Goal: Check status: Check status

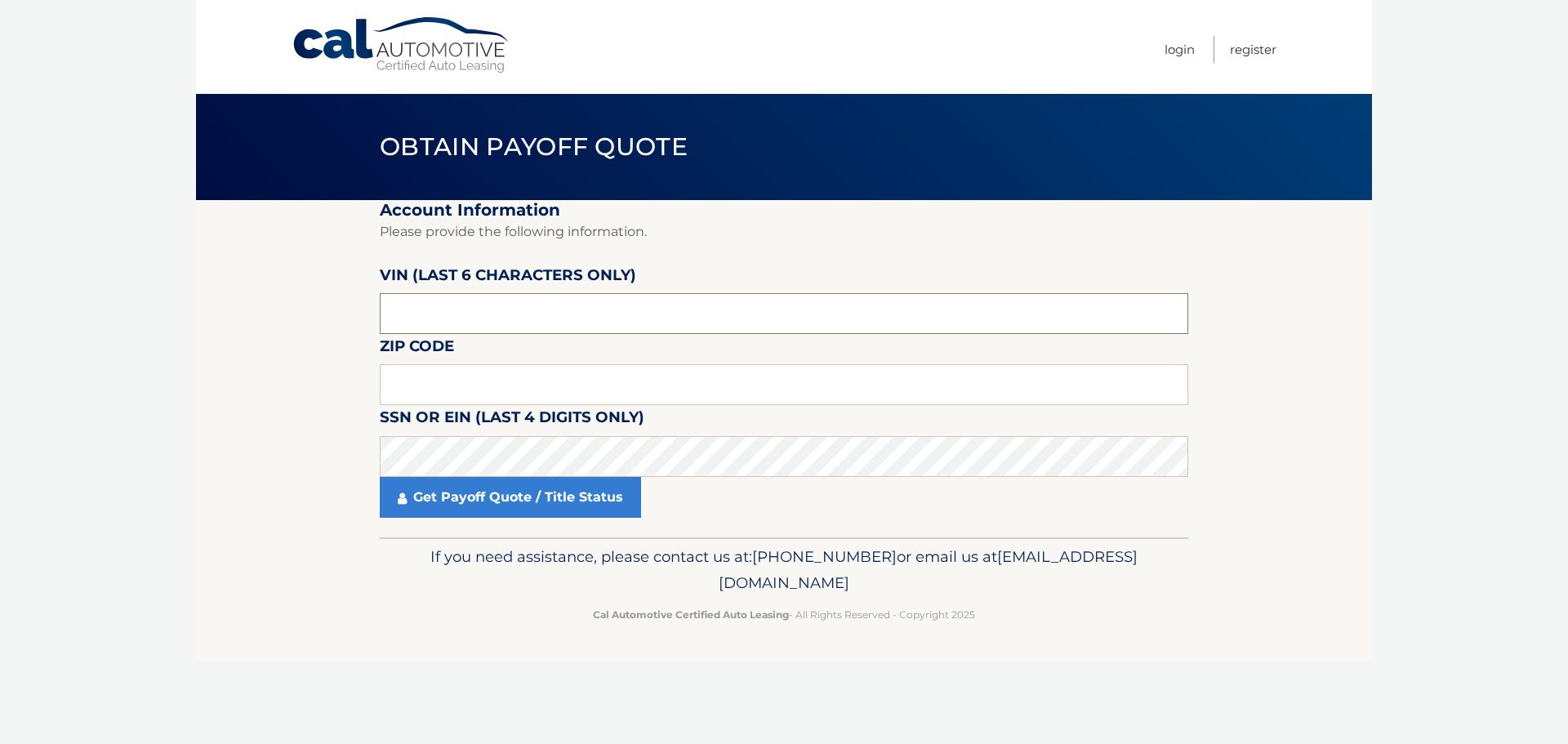
click at [465, 310] on input "text" at bounding box center [783, 314] width 808 height 41
click at [468, 381] on input "text" at bounding box center [783, 385] width 808 height 41
click at [419, 368] on input "text" at bounding box center [783, 385] width 808 height 41
type input "34953"
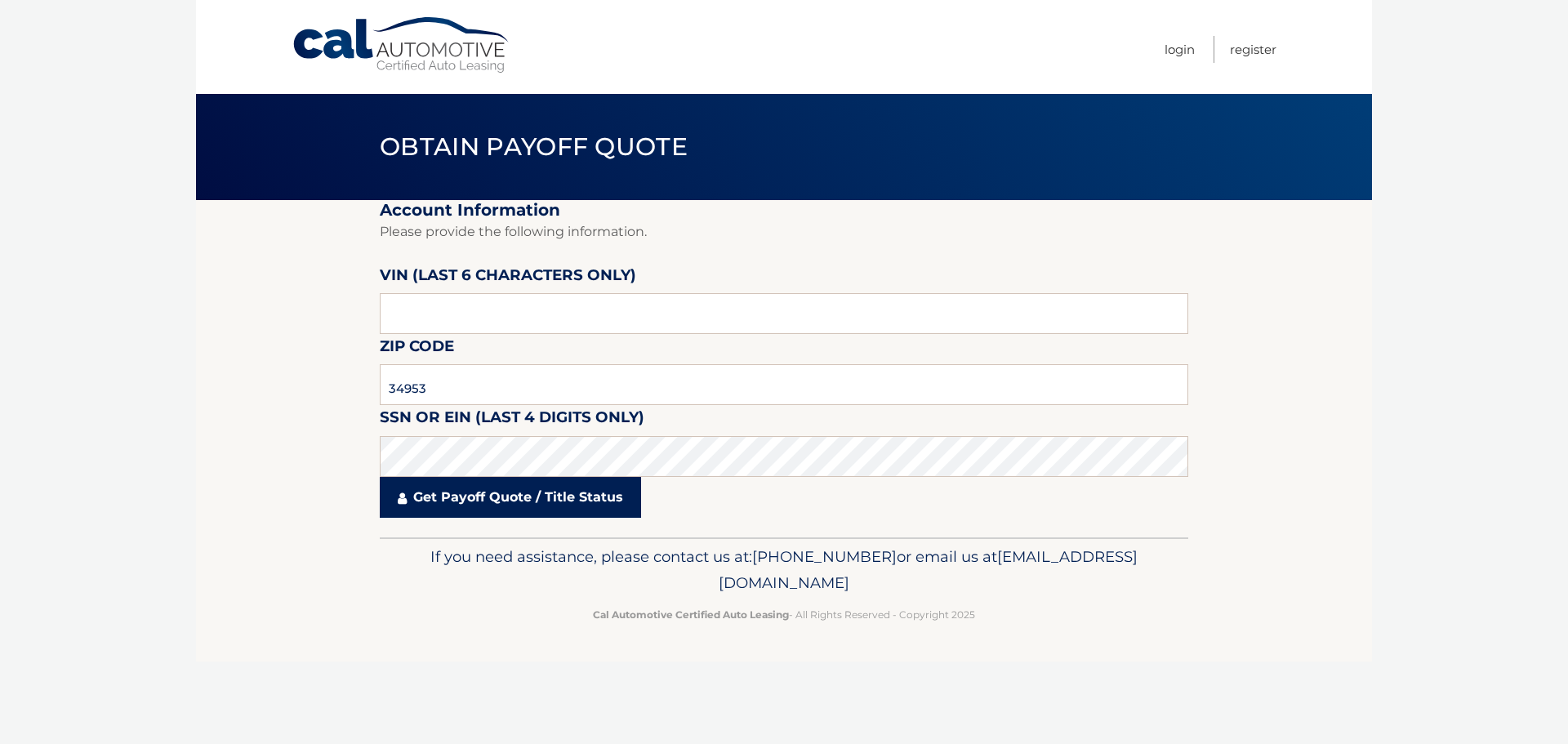
click at [491, 502] on link "Get Payoff Quote / Title Status" at bounding box center [510, 498] width 262 height 41
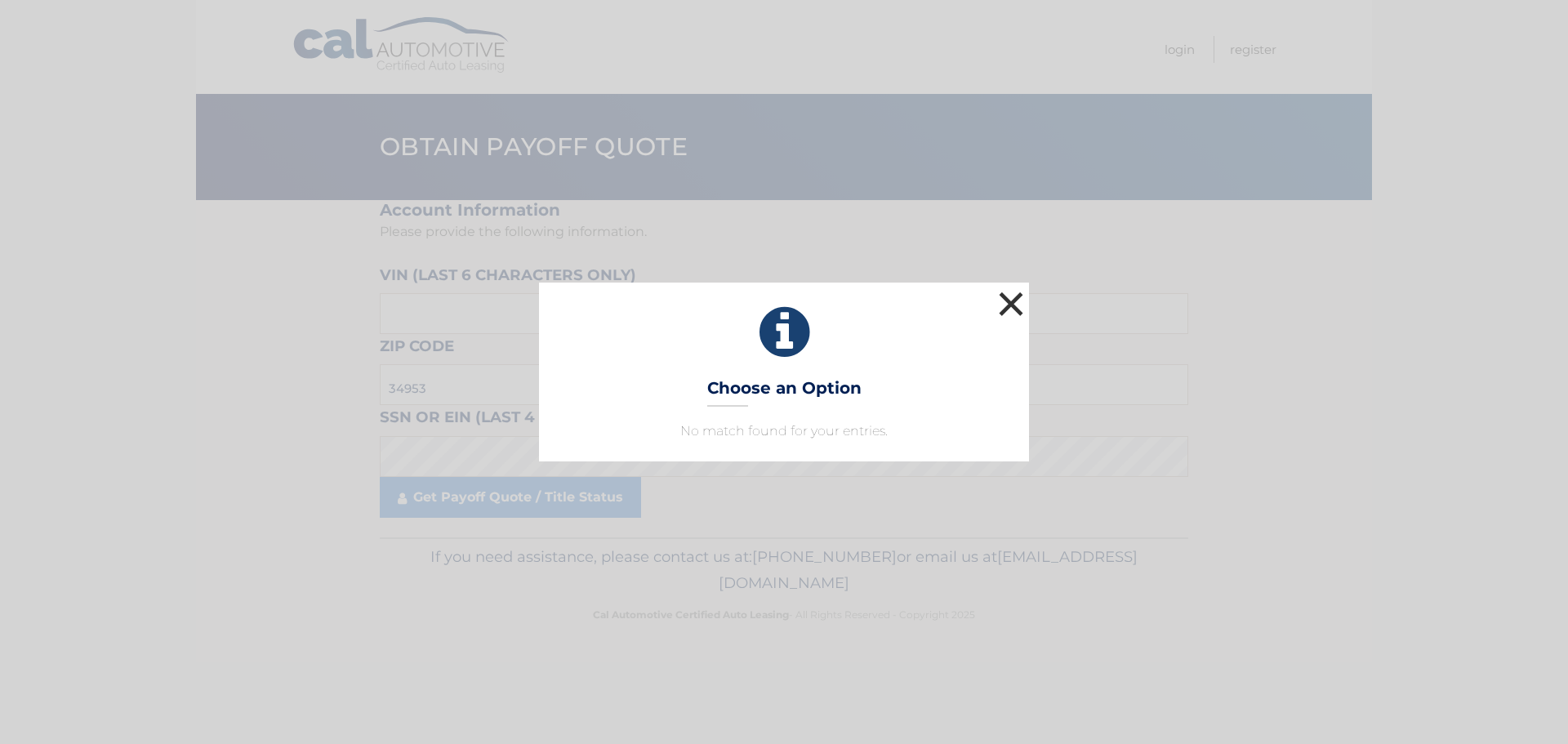
click at [1005, 307] on button "×" at bounding box center [1011, 304] width 33 height 33
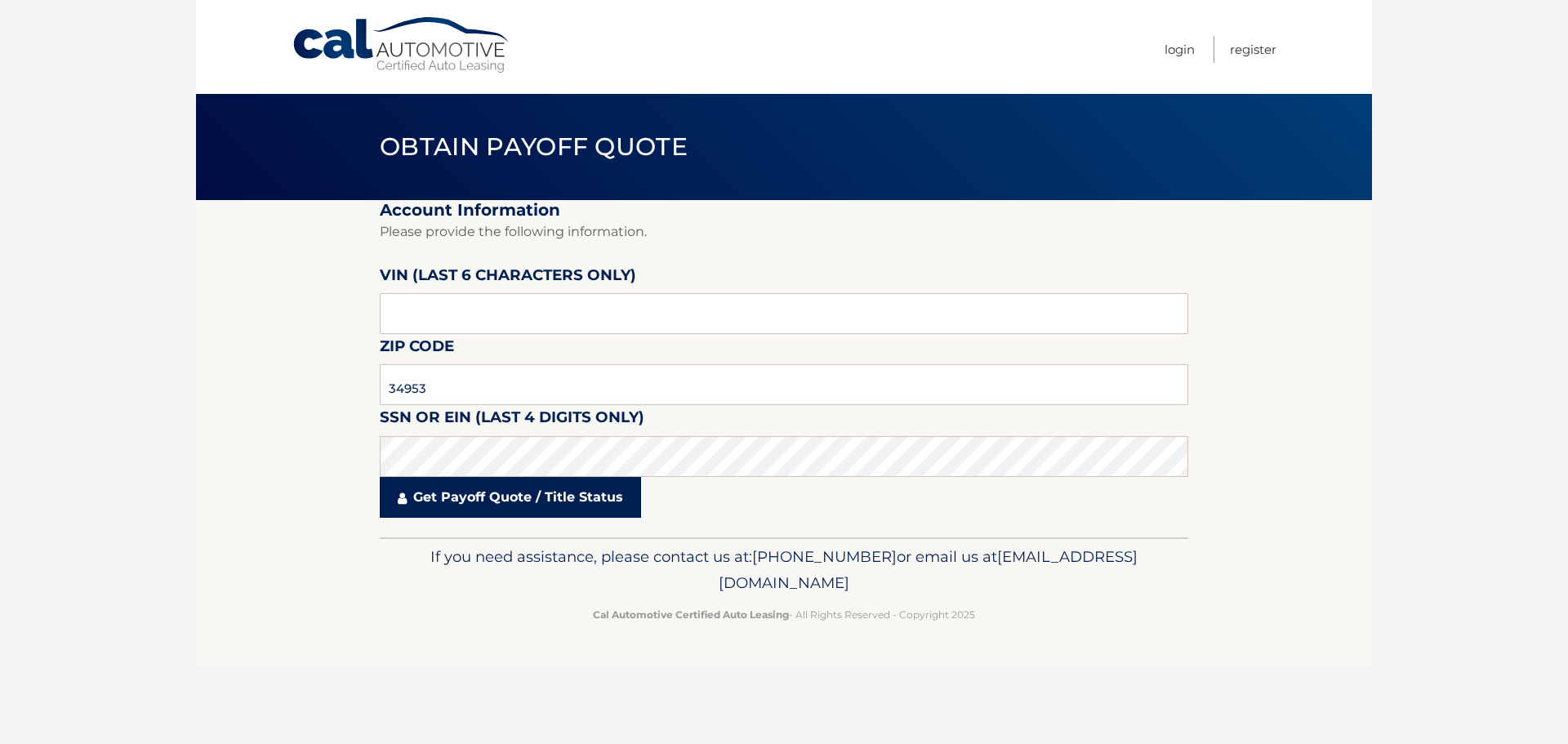
click at [506, 499] on link "Get Payoff Quote / Title Status" at bounding box center [510, 498] width 262 height 41
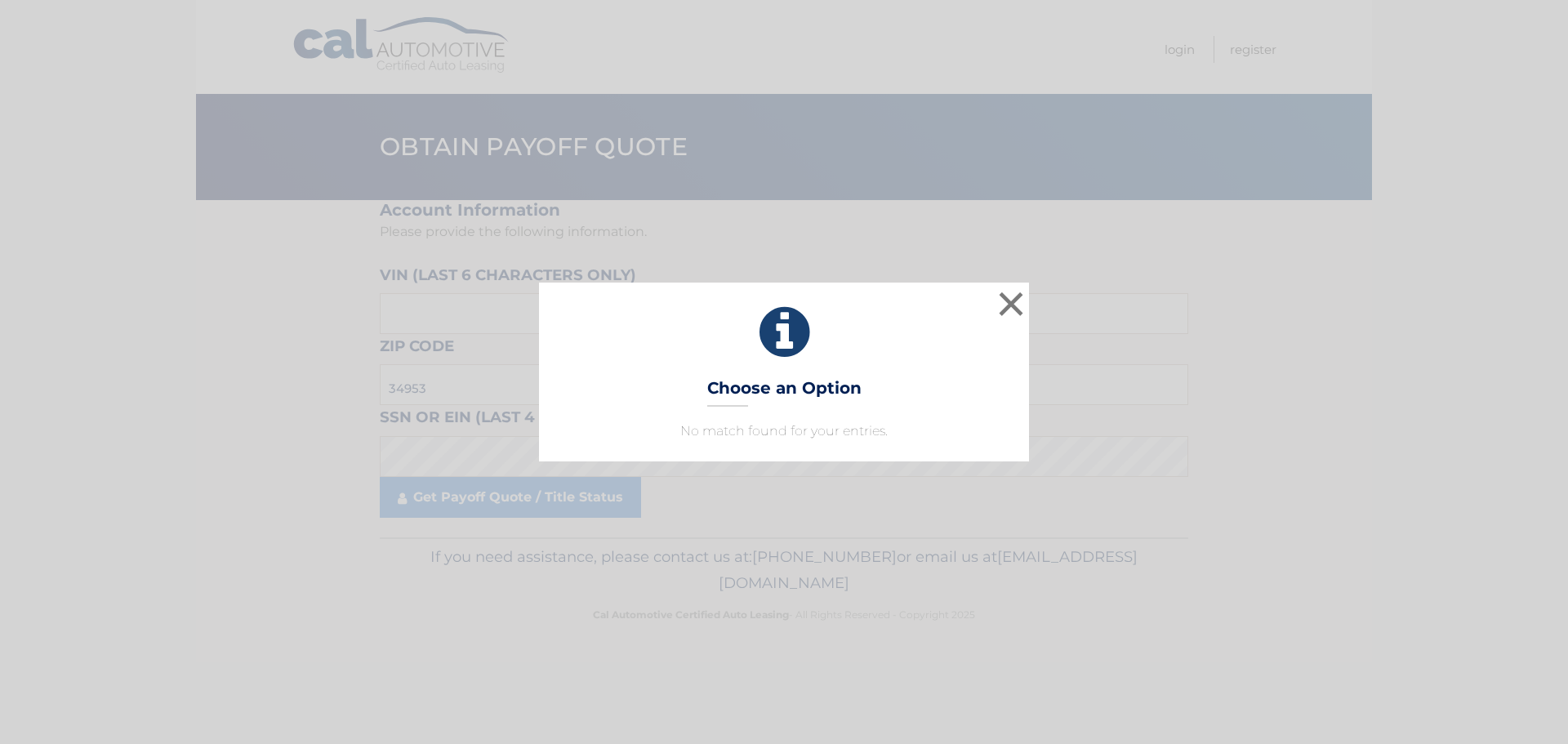
click at [780, 391] on h3 "Choose an Option" at bounding box center [784, 393] width 154 height 29
click at [781, 342] on icon at bounding box center [784, 332] width 449 height 59
drag, startPoint x: 1014, startPoint y: 307, endPoint x: 994, endPoint y: 304, distance: 20.2
click at [1014, 308] on button "×" at bounding box center [1011, 304] width 33 height 33
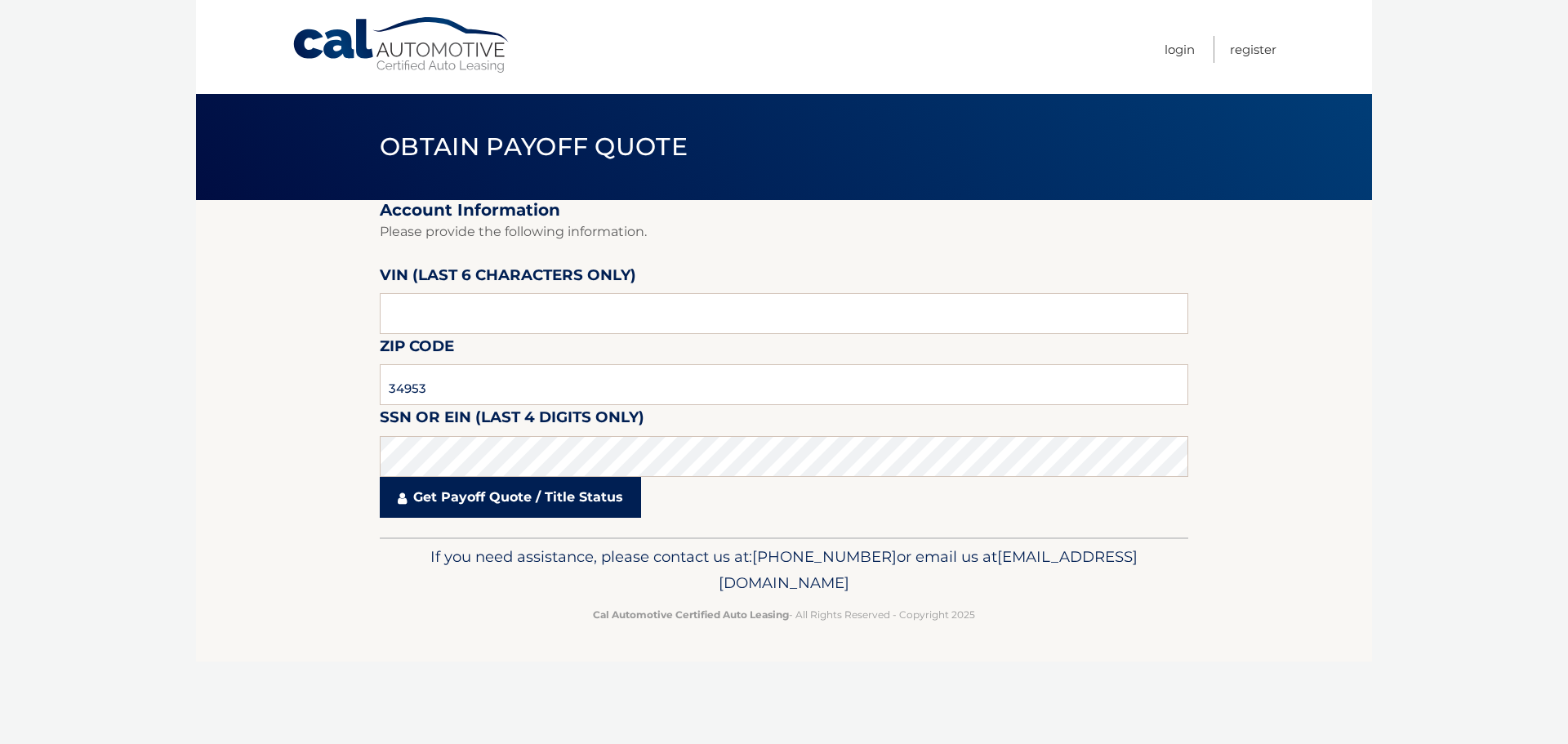
click at [492, 497] on link "Get Payoff Quote / Title Status" at bounding box center [510, 498] width 262 height 41
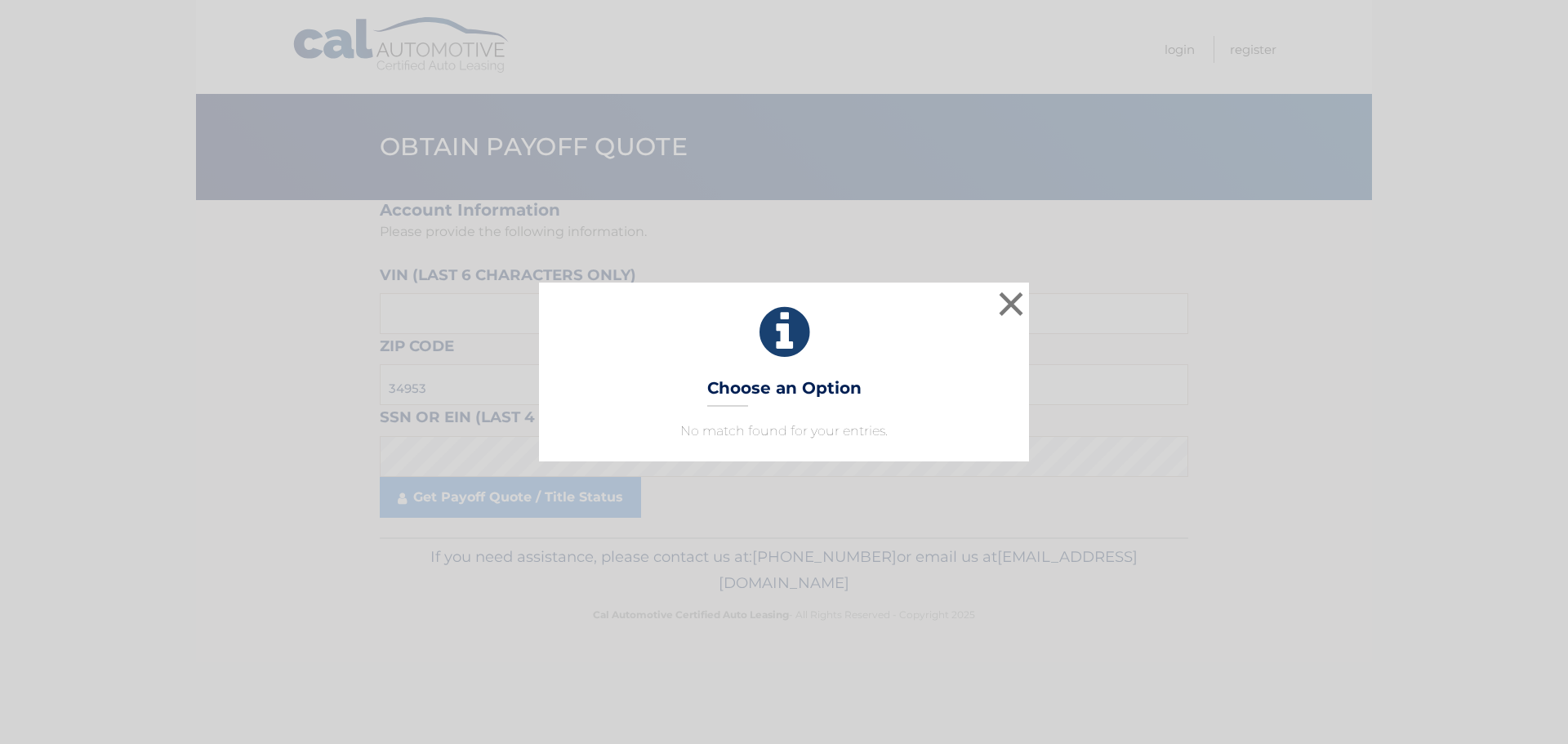
click at [776, 343] on icon at bounding box center [784, 332] width 449 height 59
click at [1013, 299] on button "×" at bounding box center [1011, 304] width 33 height 33
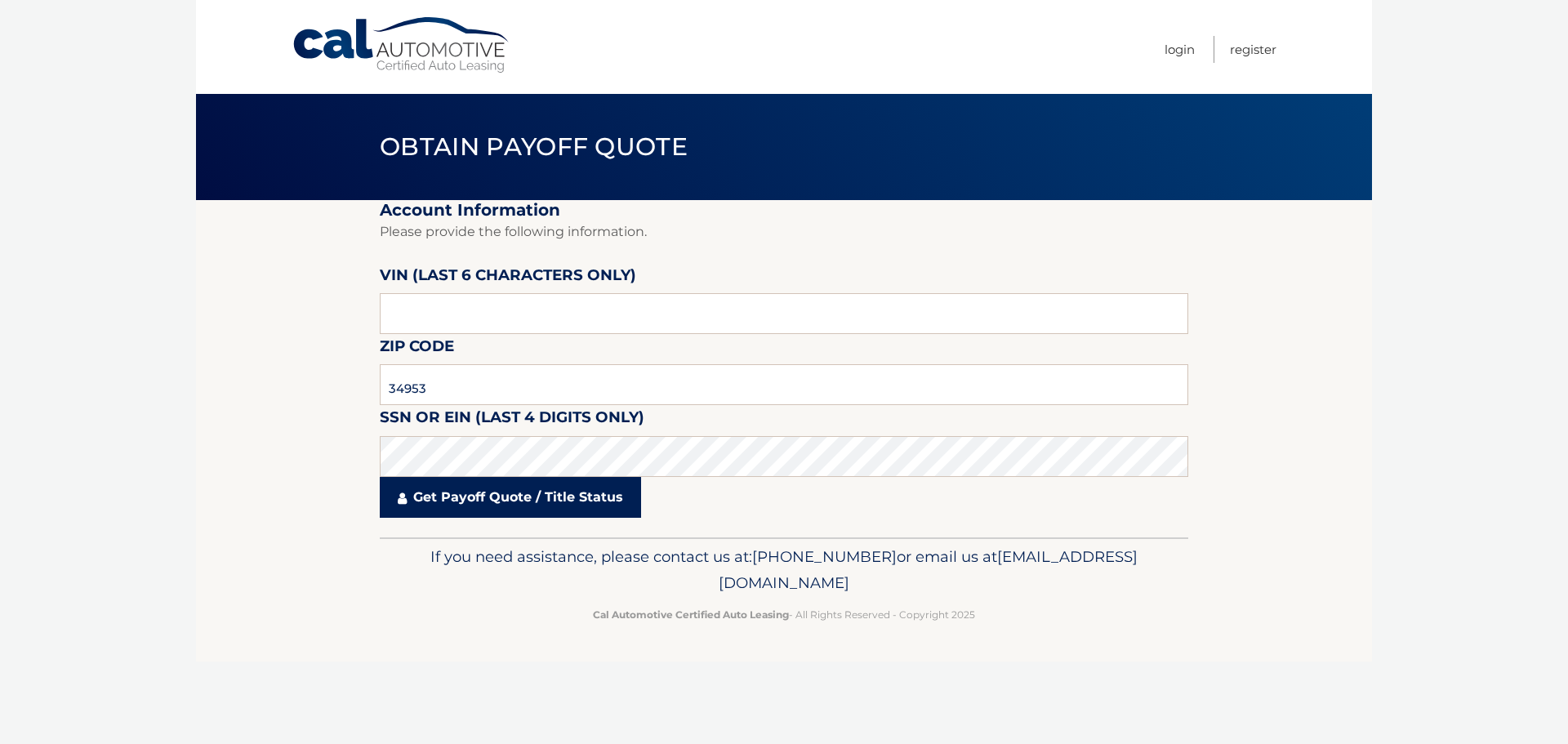
click at [501, 488] on link "Get Payoff Quote / Title Status" at bounding box center [510, 498] width 262 height 41
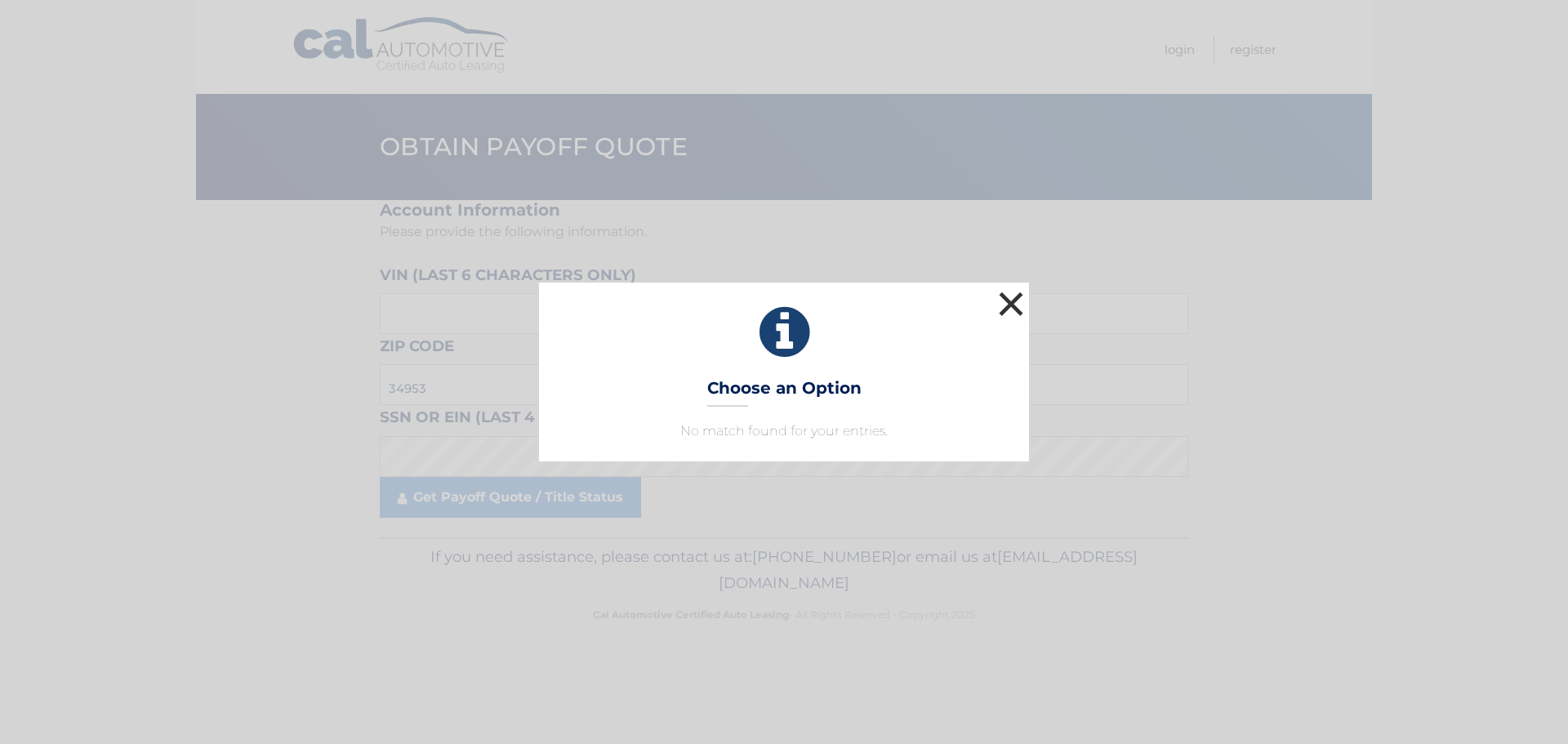
click at [1008, 295] on button "×" at bounding box center [1011, 304] width 33 height 33
